Goal: Task Accomplishment & Management: Use online tool/utility

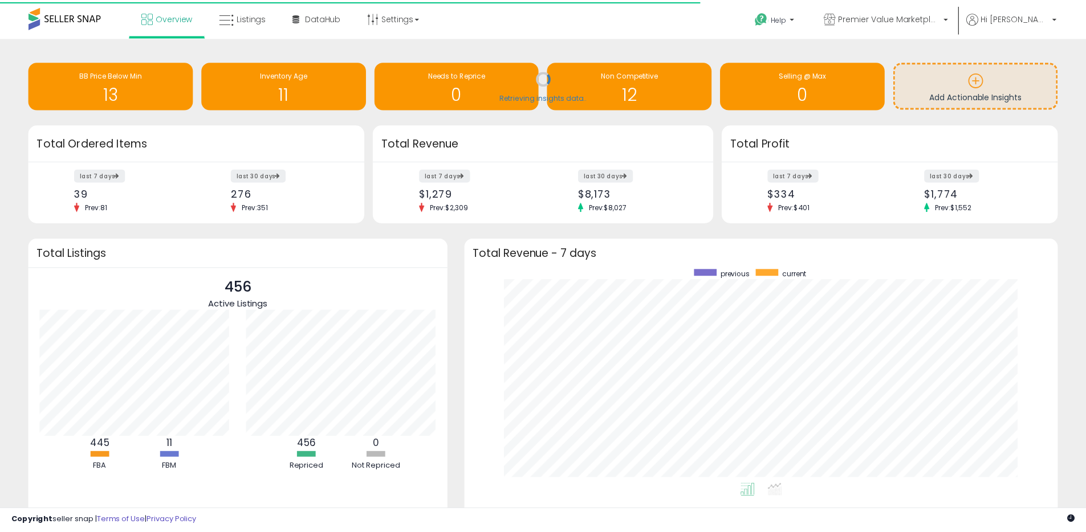
scroll to position [215, 570]
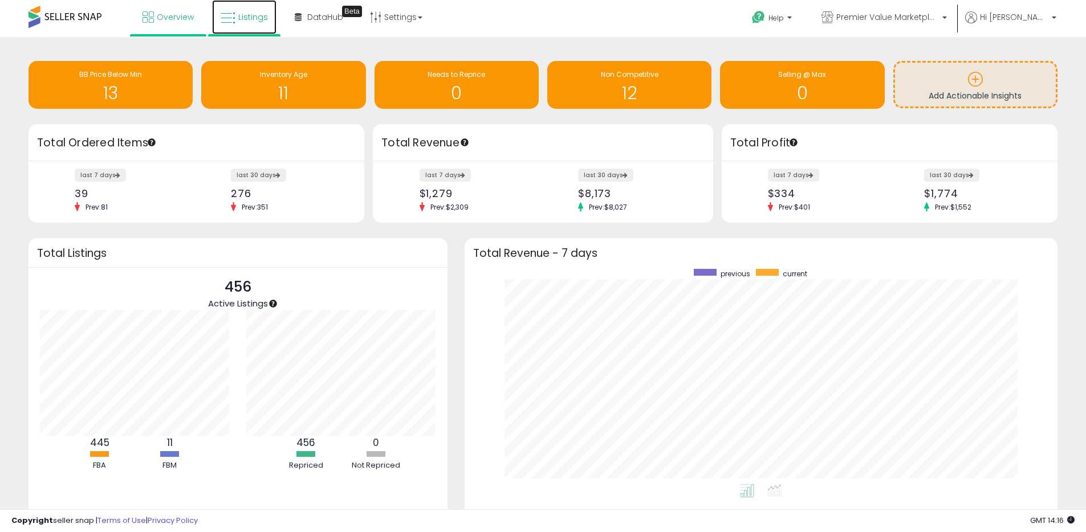
click at [261, 11] on span "Listings" at bounding box center [253, 16] width 30 height 11
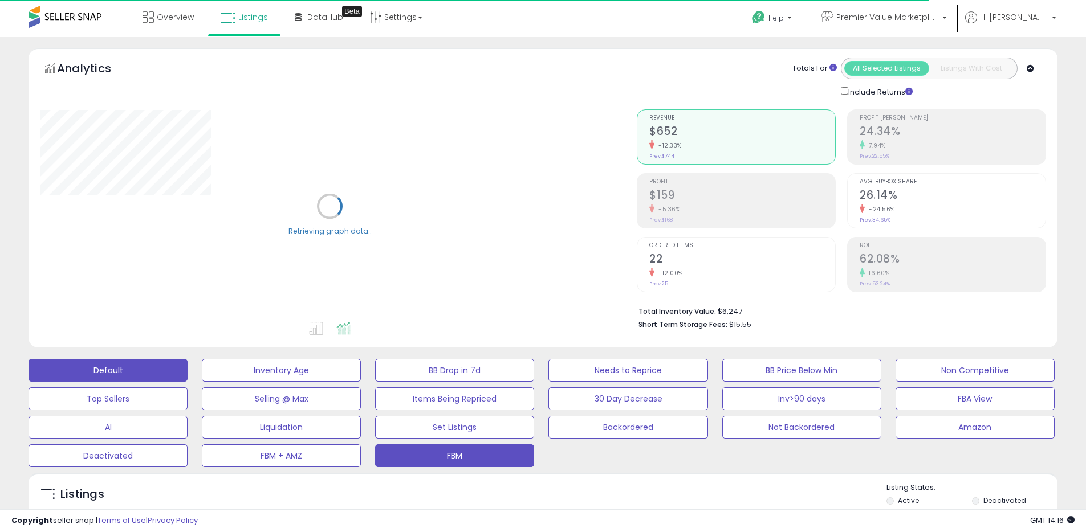
click at [470, 457] on button "FBM" at bounding box center [454, 456] width 159 height 23
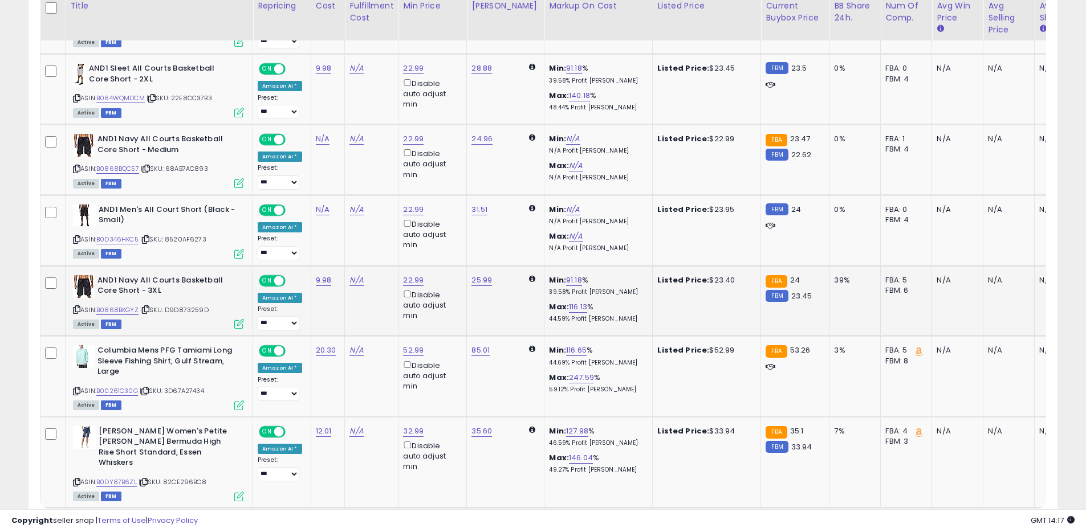
scroll to position [1022, 0]
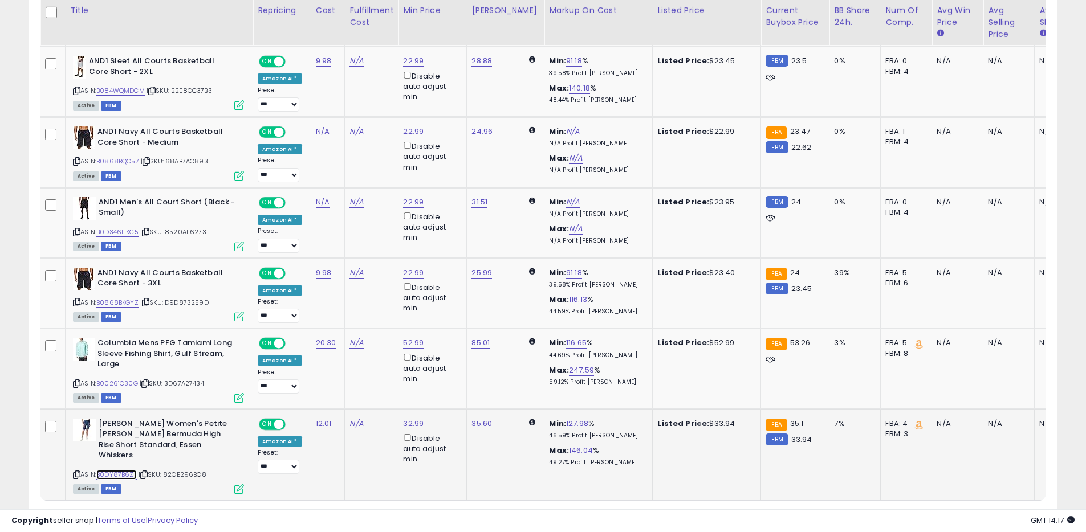
click at [111, 470] on link "B0DY87B6ZL" at bounding box center [116, 475] width 40 height 10
click at [127, 379] on link "B00261C30G" at bounding box center [117, 384] width 42 height 10
